Goal: Task Accomplishment & Management: Manage account settings

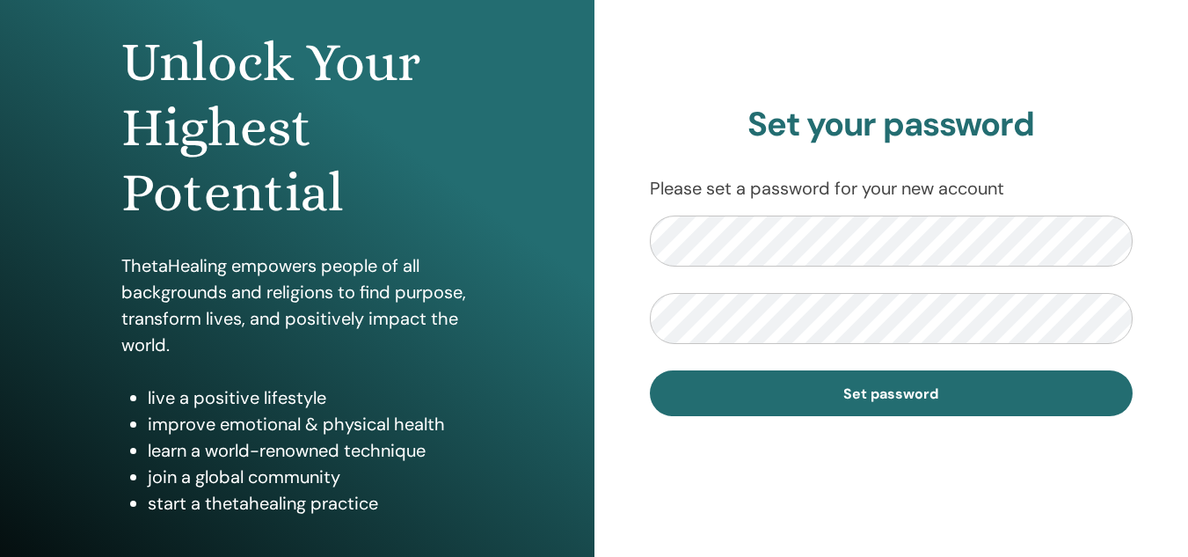
scroll to position [176, 0]
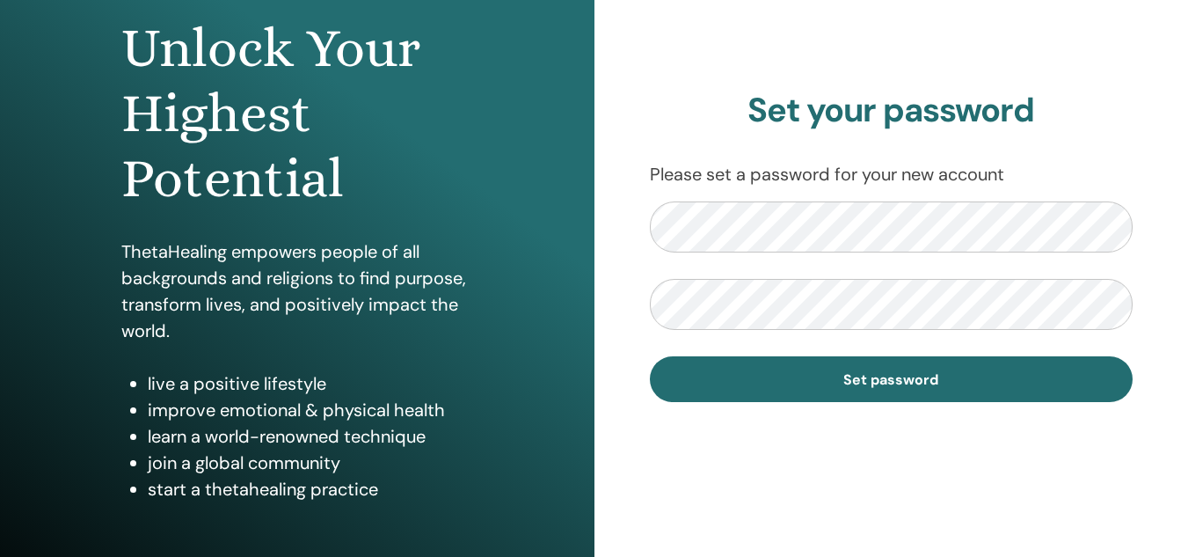
click at [897, 172] on p "Please set a password for your new account" at bounding box center [892, 174] width 484 height 26
click at [509, 179] on div "Unlock Your Highest Potential ThetaHealing empowers people of all backgrounds a…" at bounding box center [594, 246] width 1188 height 844
click at [991, 476] on div "Set your password Please set a password for your new account Set password" at bounding box center [892, 246] width 595 height 844
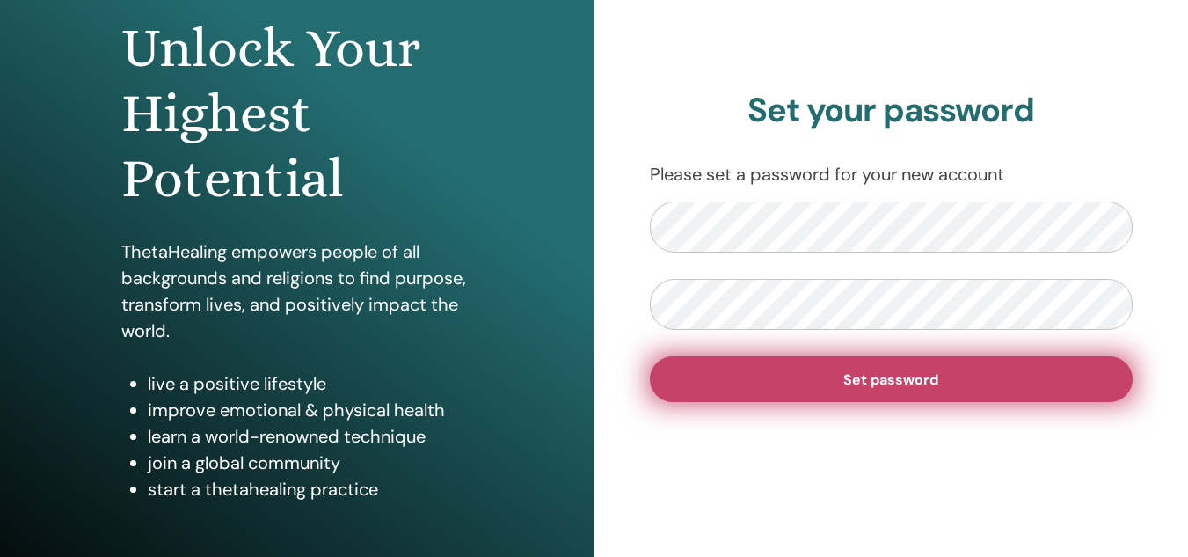
click at [881, 362] on button "Set password" at bounding box center [892, 379] width 484 height 46
click at [1042, 398] on button "Set password" at bounding box center [892, 379] width 484 height 46
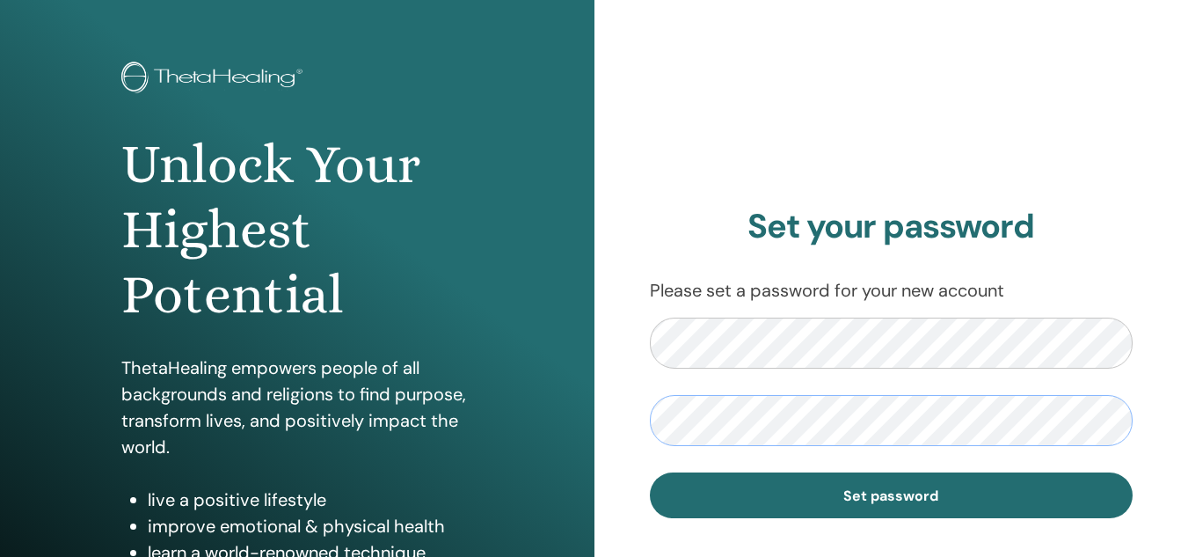
scroll to position [88, 0]
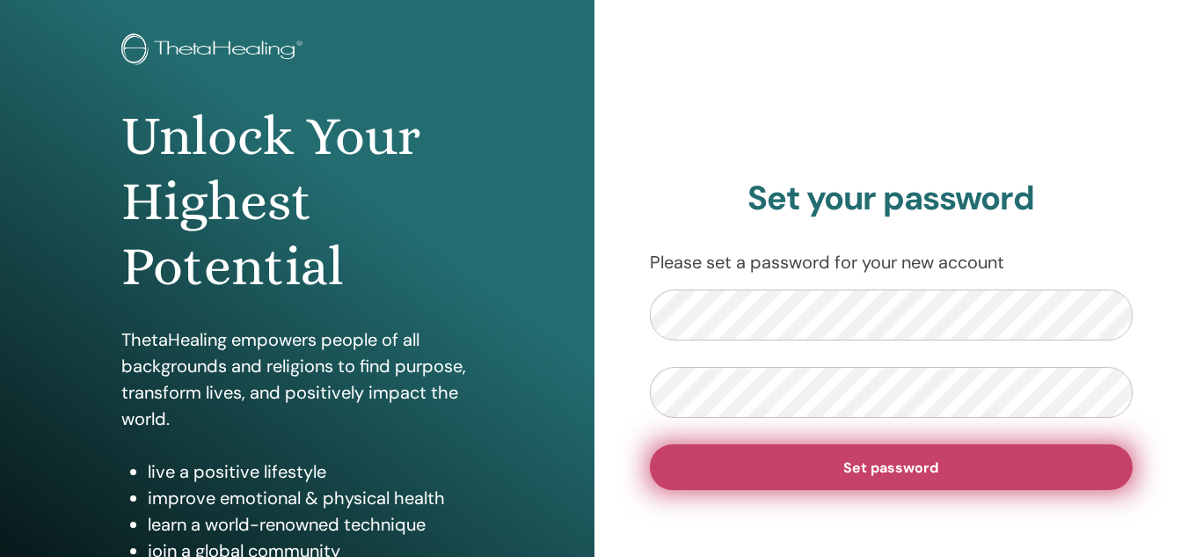
click at [962, 465] on button "Set password" at bounding box center [892, 467] width 484 height 46
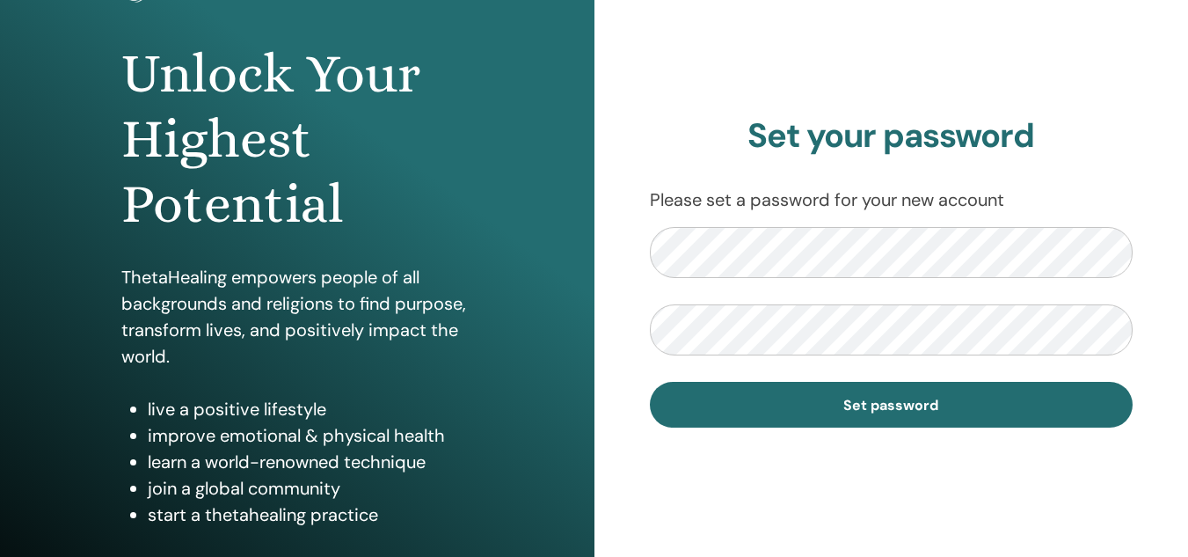
scroll to position [176, 0]
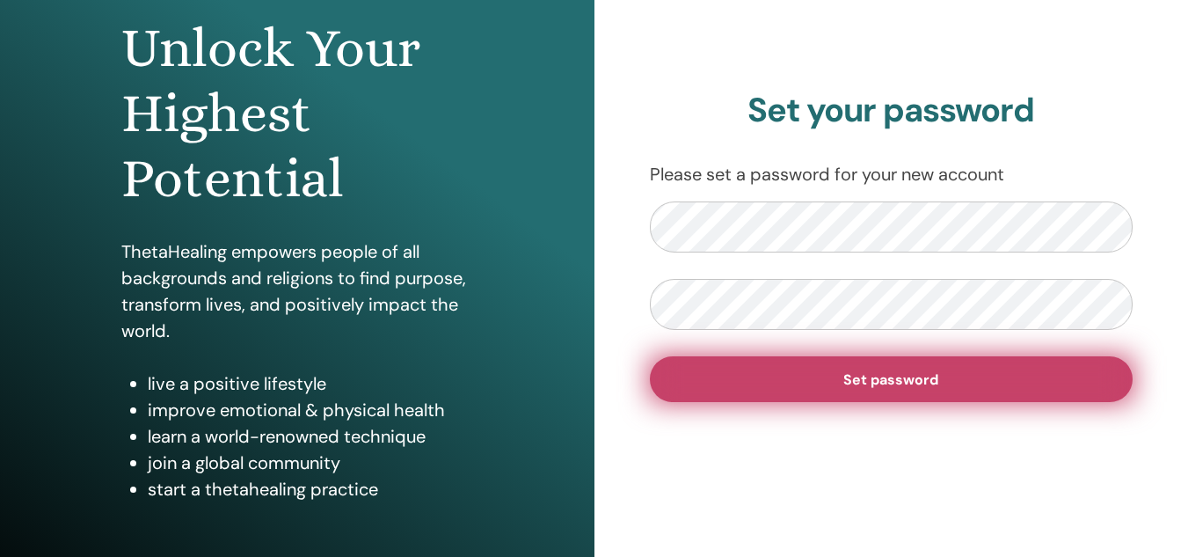
click at [937, 377] on span "Set password" at bounding box center [891, 379] width 95 height 18
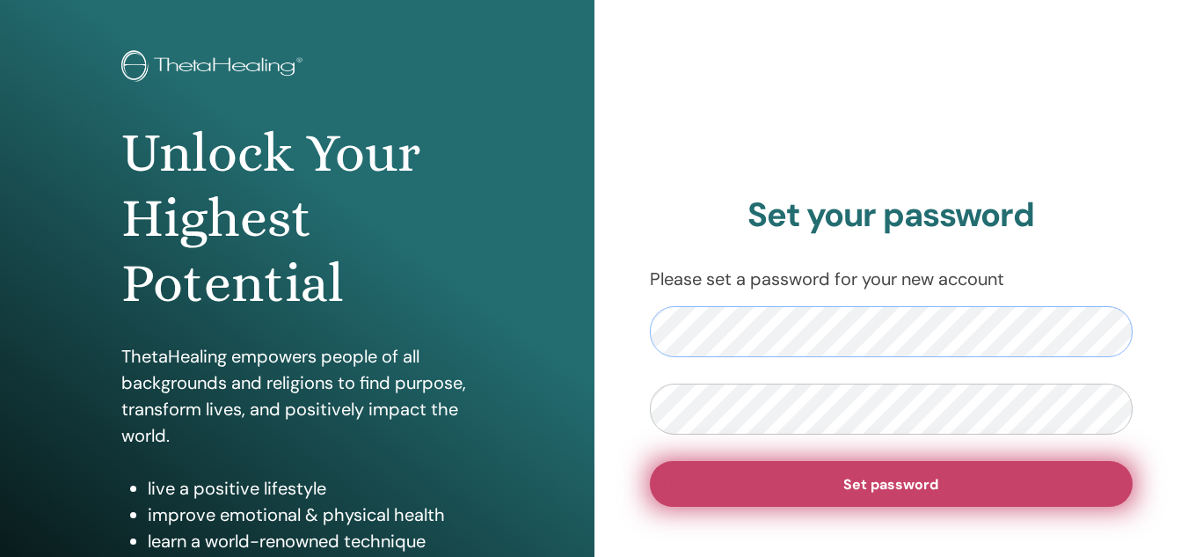
scroll to position [176, 0]
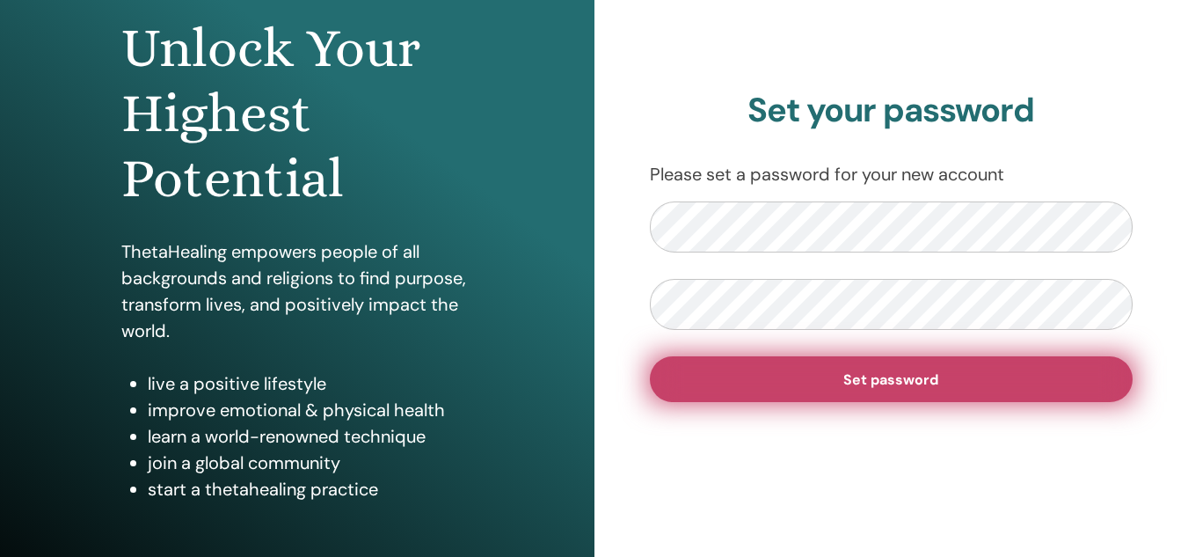
click at [1070, 375] on button "Set password" at bounding box center [892, 379] width 484 height 46
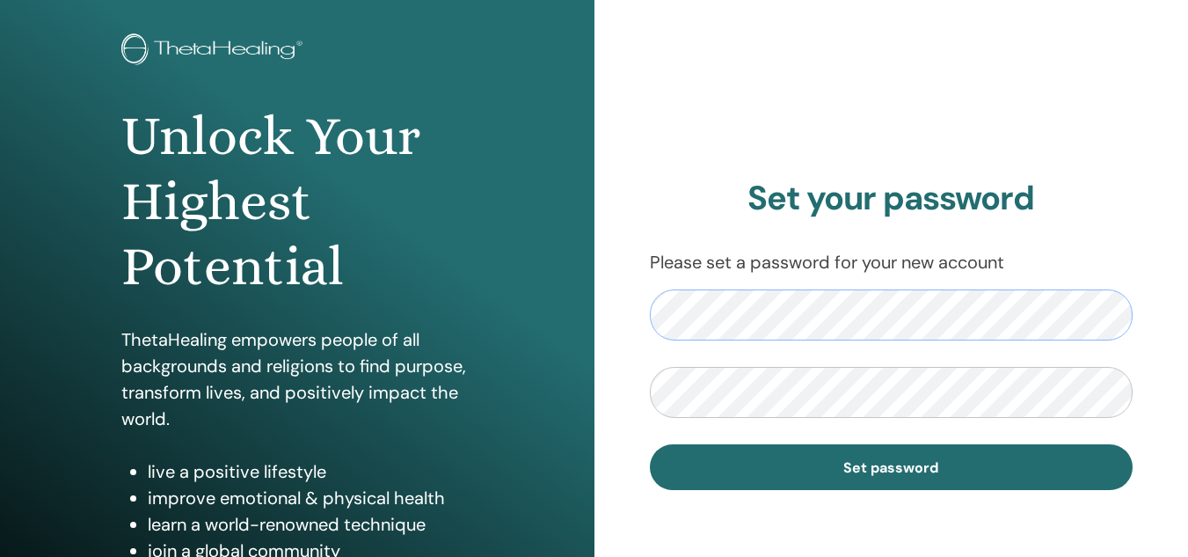
scroll to position [176, 0]
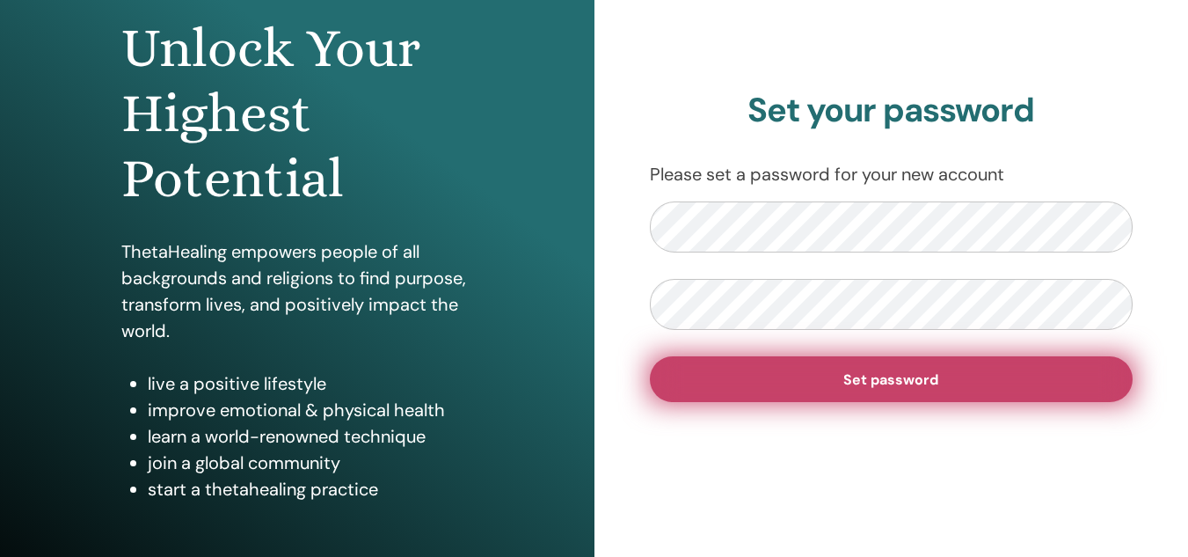
click at [894, 381] on span "Set password" at bounding box center [891, 379] width 95 height 18
